Goal: Information Seeking & Learning: Learn about a topic

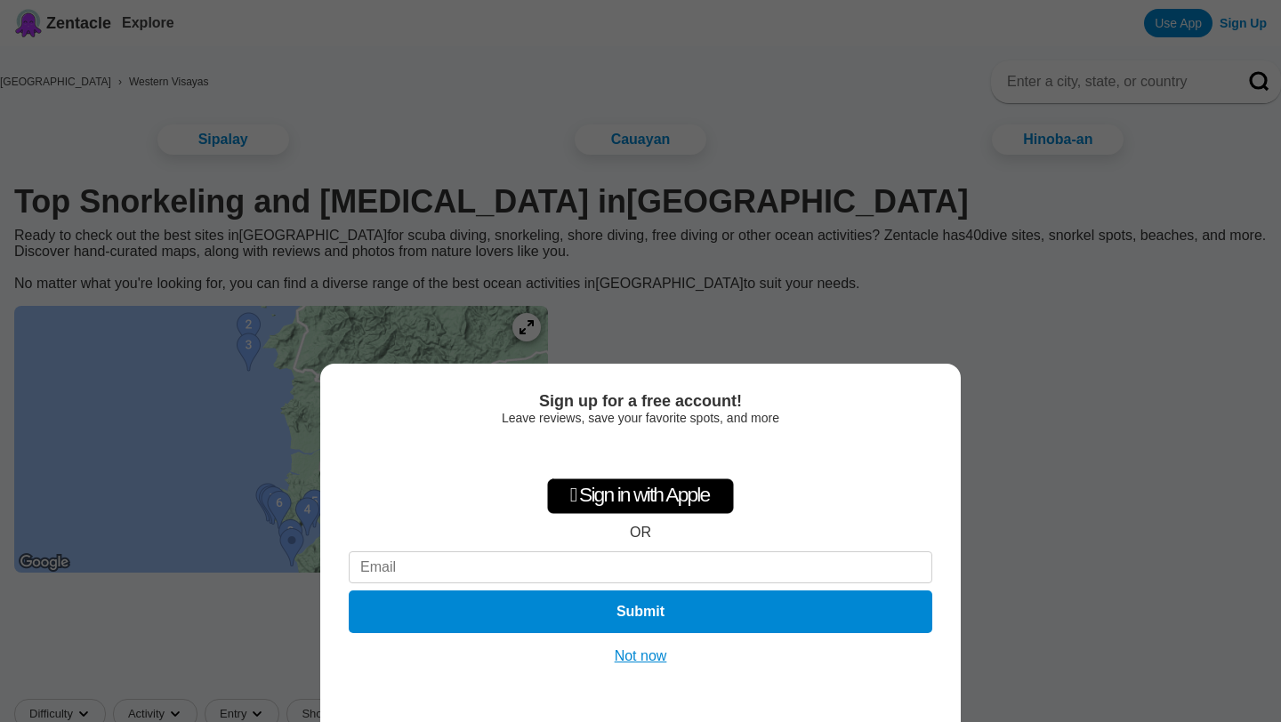
click at [651, 662] on button "Not now" at bounding box center [640, 657] width 63 height 18
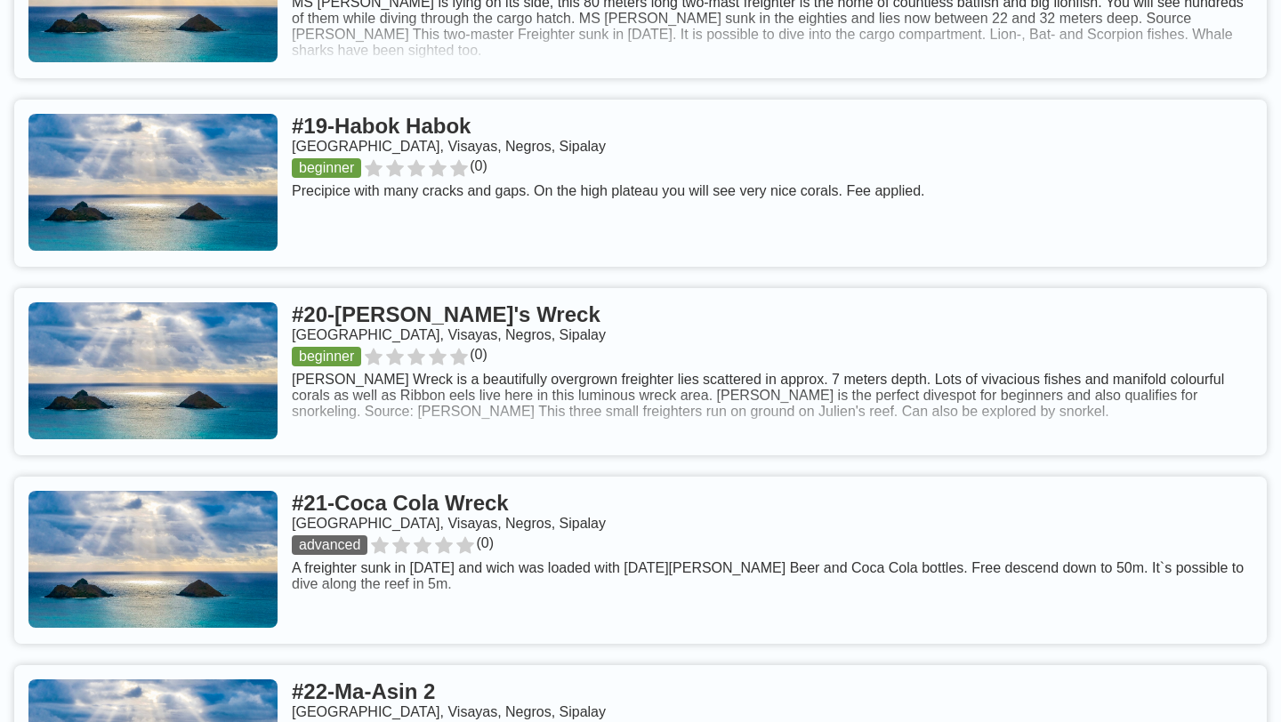
scroll to position [4198, 0]
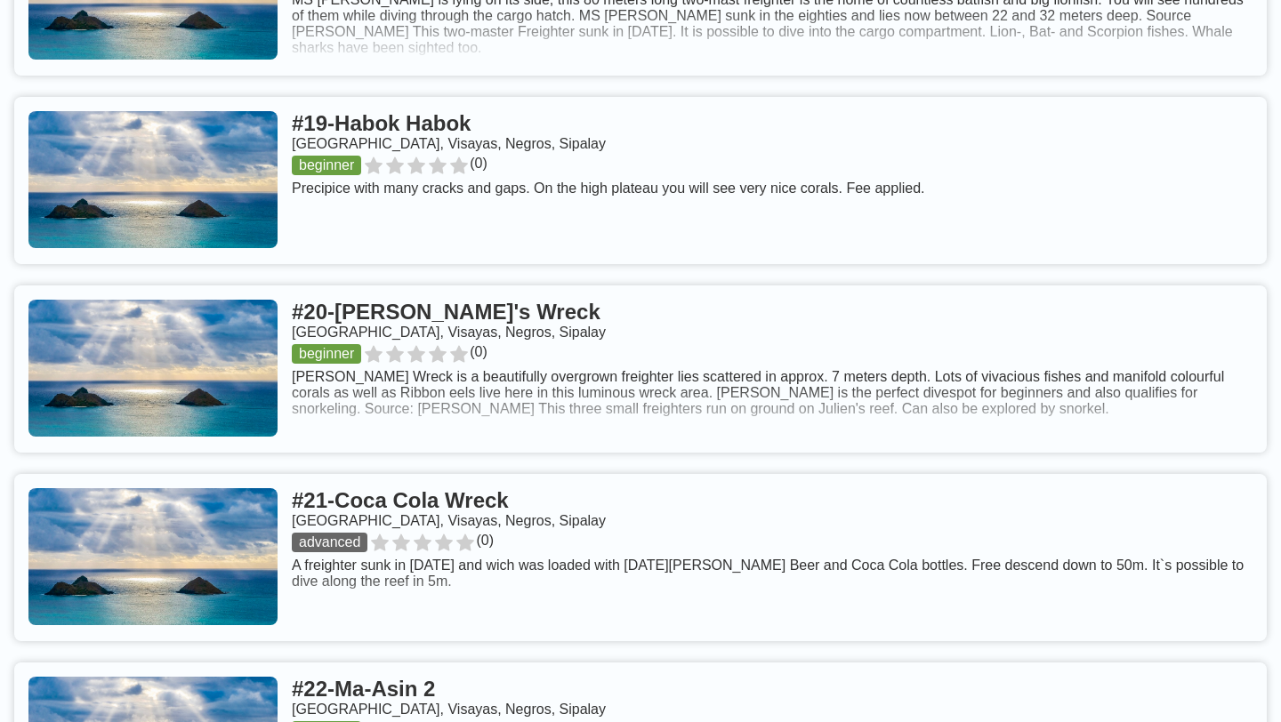
click at [526, 286] on link at bounding box center [640, 369] width 1252 height 167
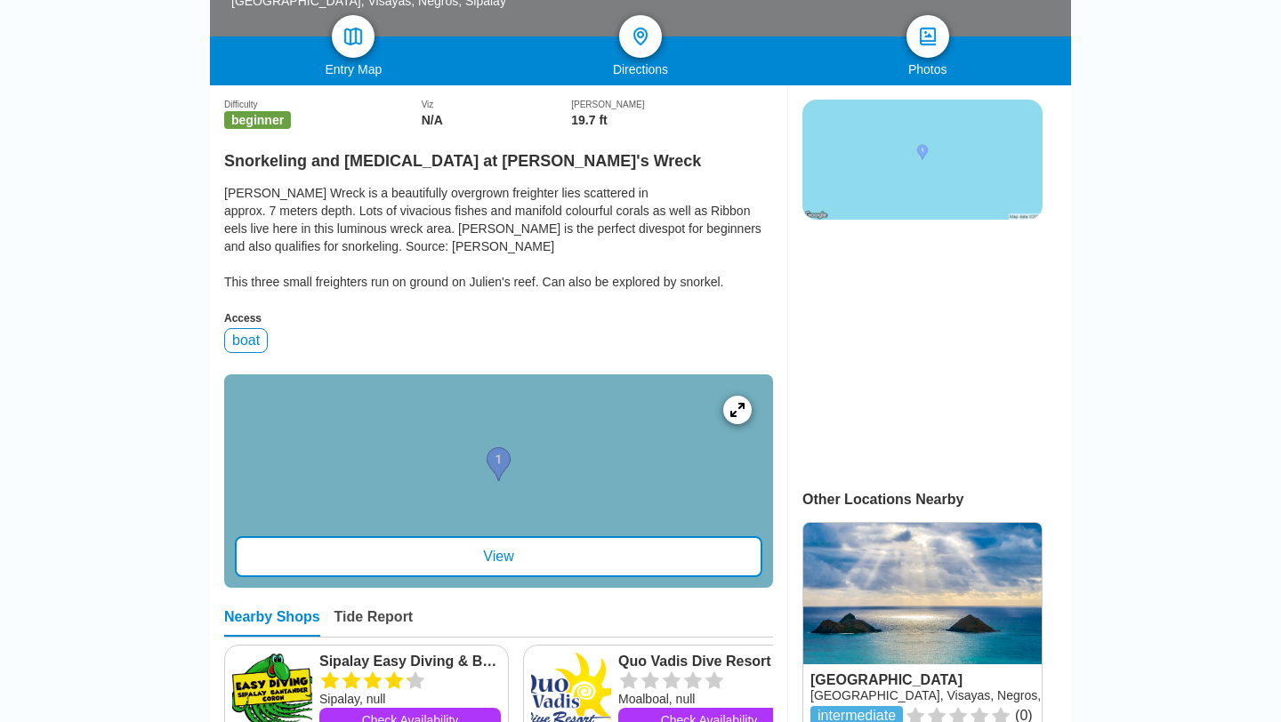
scroll to position [365, 0]
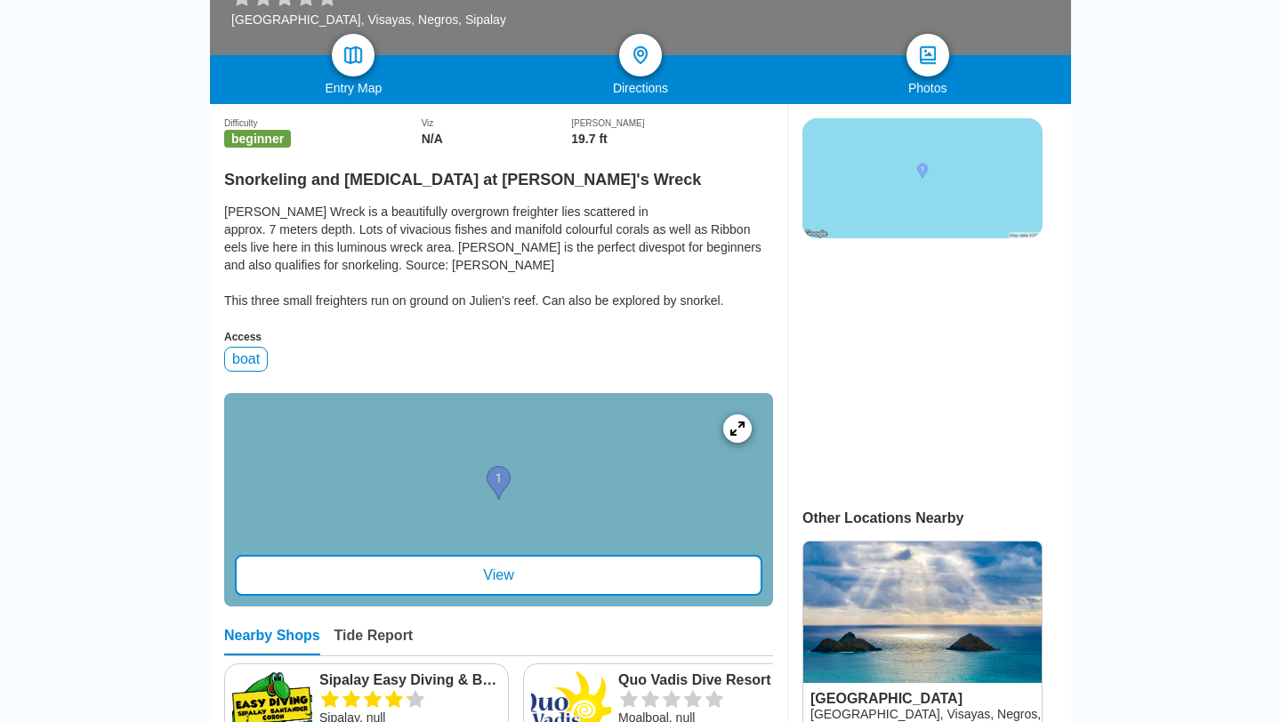
click at [520, 555] on div "View" at bounding box center [498, 575] width 527 height 41
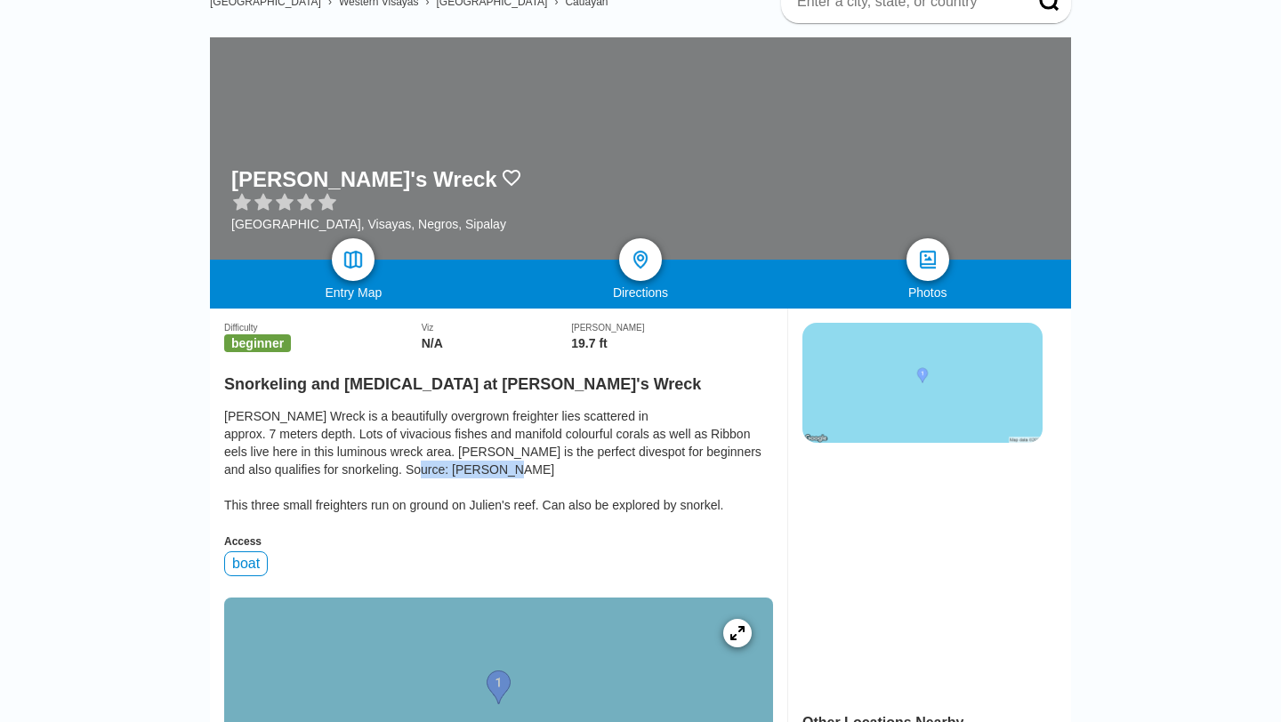
drag, startPoint x: 548, startPoint y: 392, endPoint x: 463, endPoint y: 388, distance: 85.5
click at [463, 407] on div "[PERSON_NAME] Wreck is a beautifully overgrown freighter lies scattered in appr…" at bounding box center [498, 460] width 549 height 107
drag, startPoint x: 483, startPoint y: 427, endPoint x: 548, endPoint y: 428, distance: 64.9
click at [548, 428] on div "[PERSON_NAME] Wreck is a beautifully overgrown freighter lies scattered in appr…" at bounding box center [498, 460] width 549 height 107
copy div "ulien's reef"
